Goal: Information Seeking & Learning: Learn about a topic

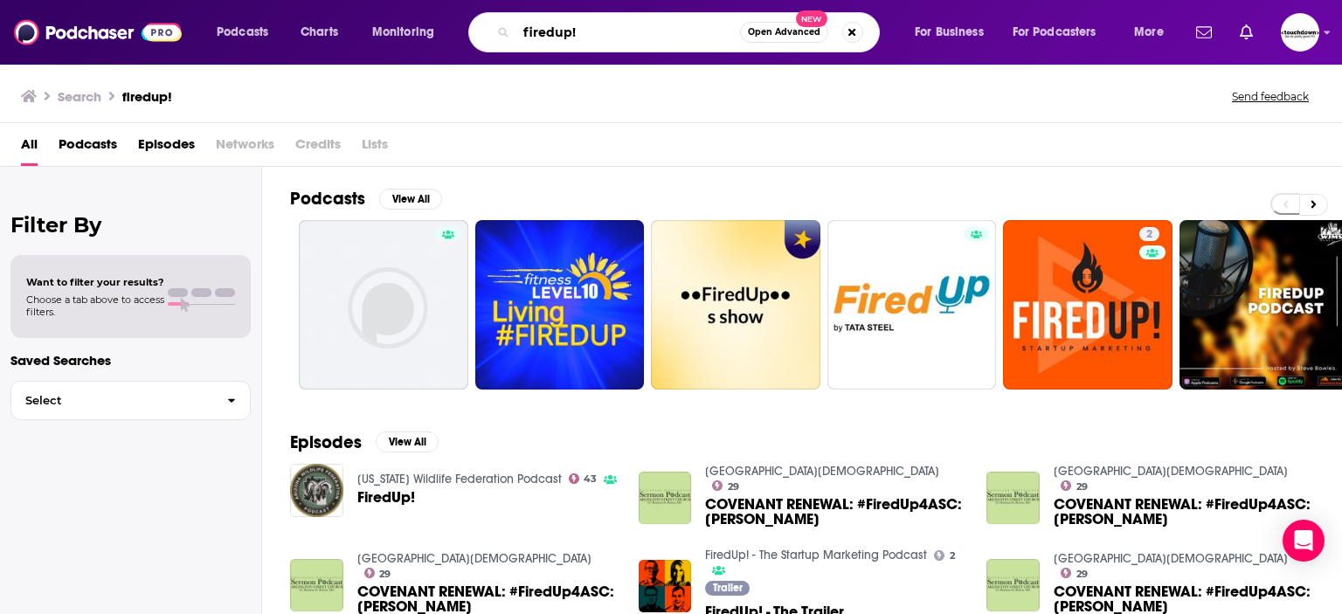
click at [552, 43] on input "firedup!" at bounding box center [628, 32] width 224 height 28
type input "what's up with tech"
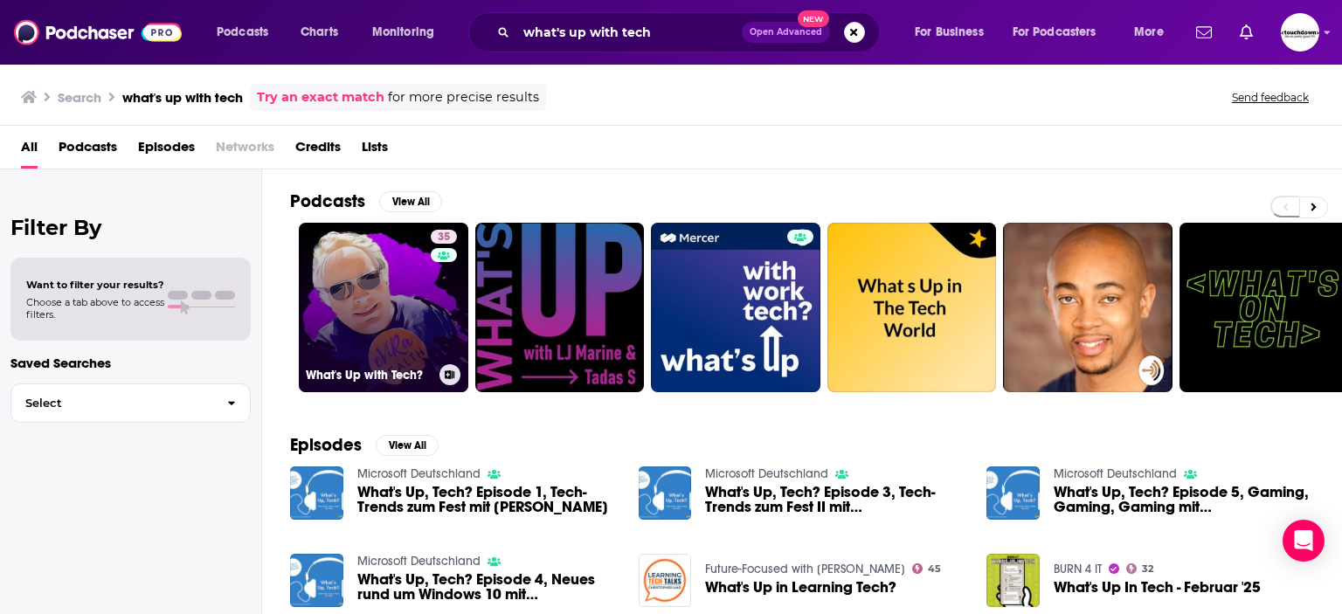
click at [343, 327] on link "35 What's Up with Tech?" at bounding box center [383, 307] width 169 height 169
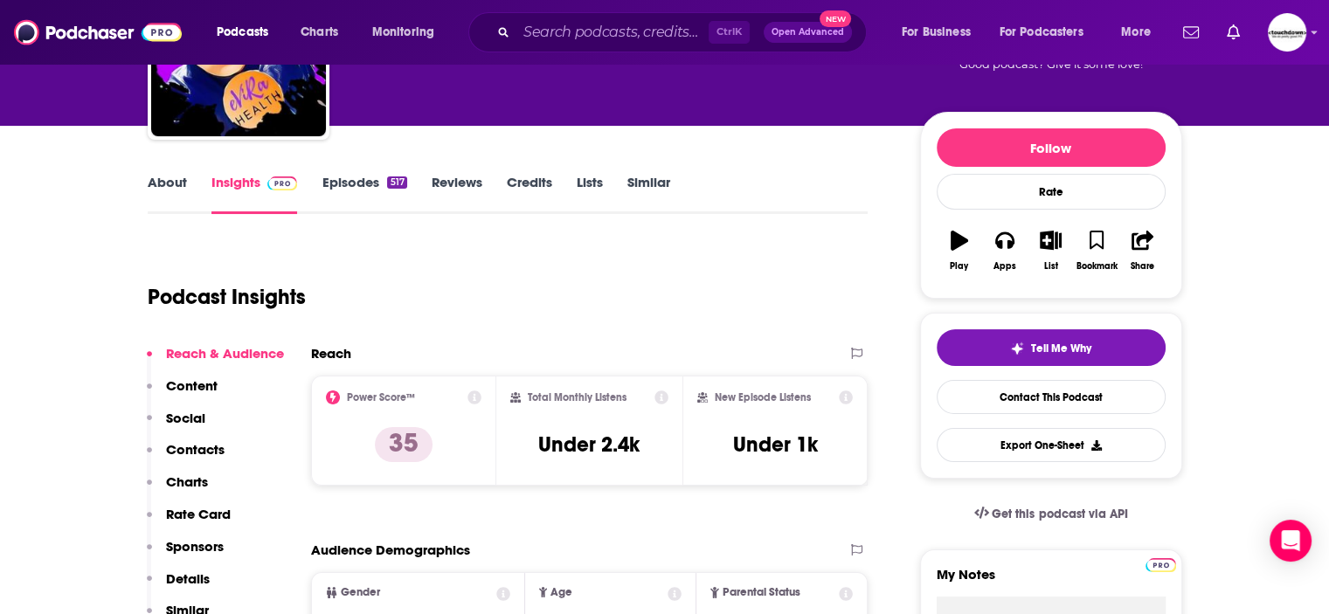
scroll to position [459, 0]
